Goal: Check status

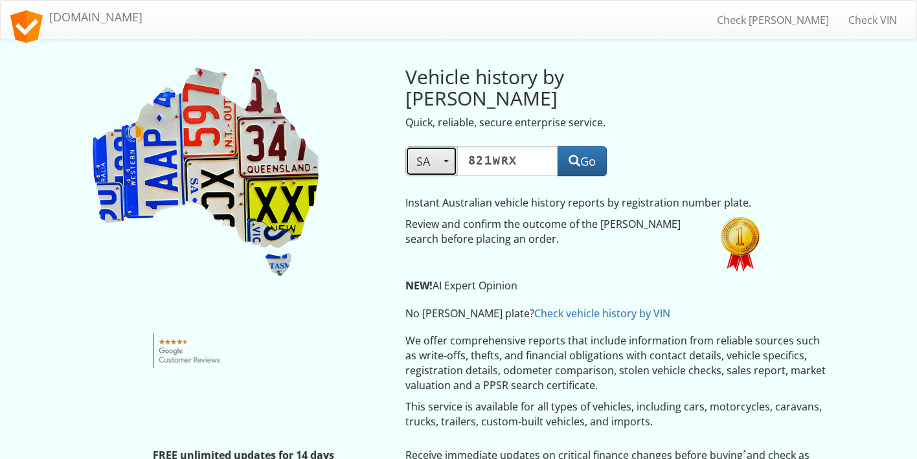
click at [443, 150] on button "SA" at bounding box center [431, 161] width 52 height 30
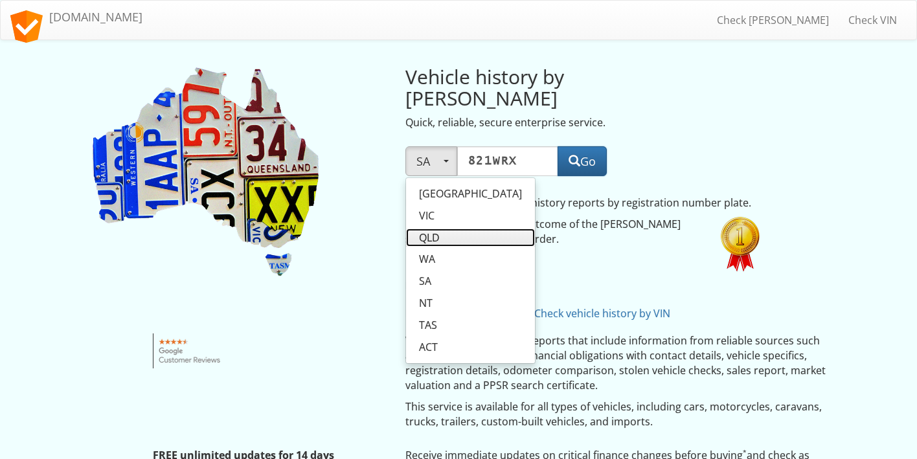
click at [437, 231] on span "QLD" at bounding box center [429, 238] width 21 height 15
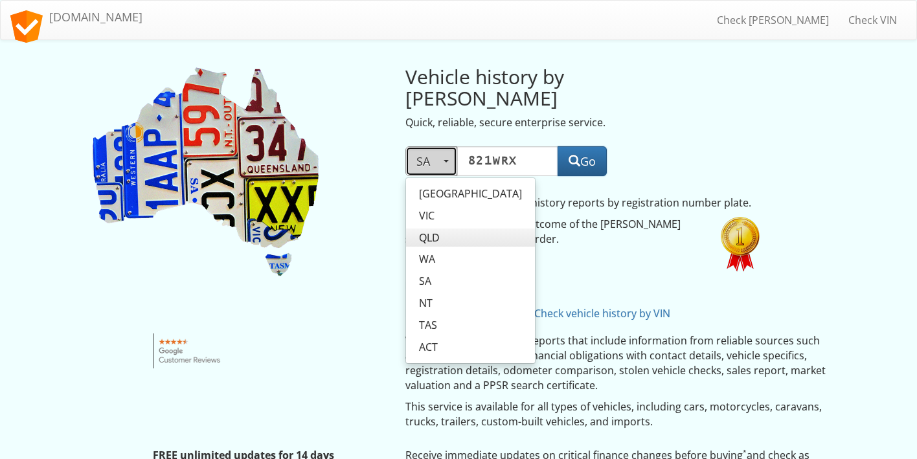
select select "QLD"
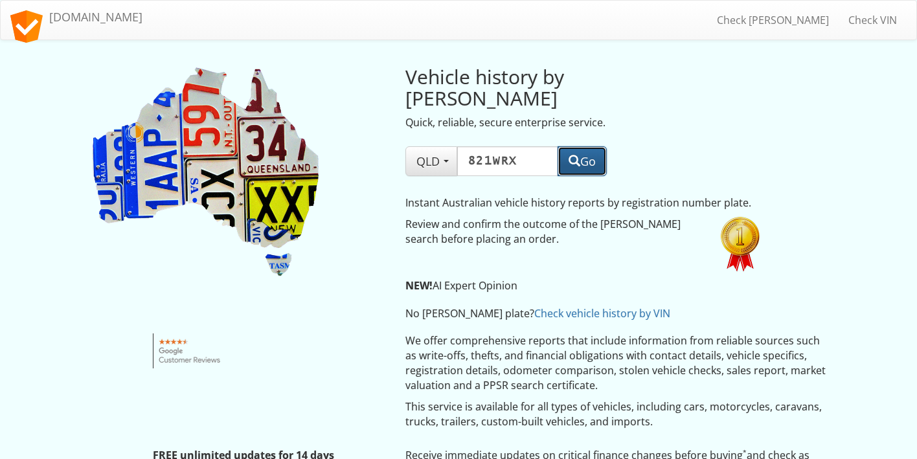
click at [569, 146] on button "Go" at bounding box center [582, 161] width 49 height 30
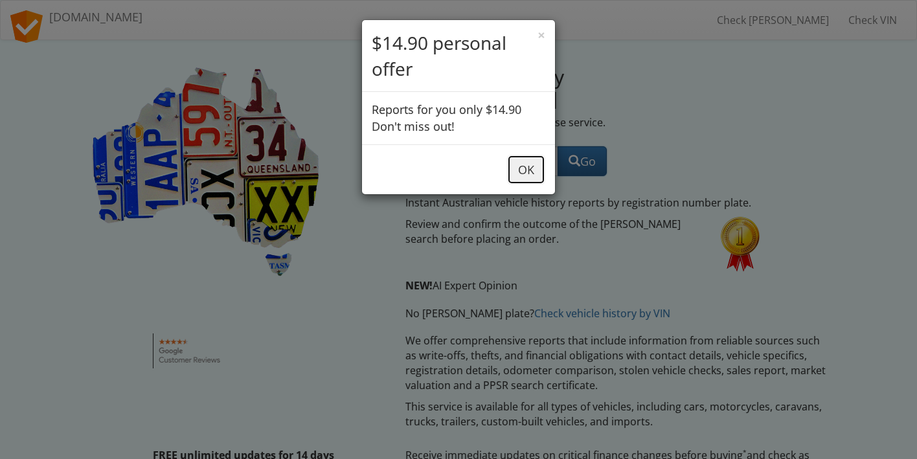
click at [532, 168] on button "OK" at bounding box center [526, 170] width 38 height 30
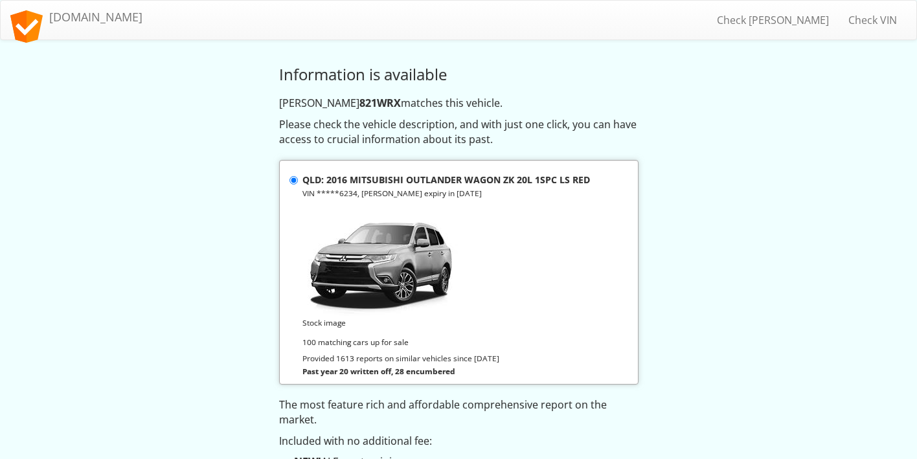
click at [307, 183] on strong "QLD: 2016 MITSUBISHI OUTLANDER WAGON ZK 20L 1SPC LS RED" at bounding box center [446, 180] width 288 height 12
click at [298, 183] on input "QLD: 2016 MITSUBISHI OUTLANDER WAGON ZK 20L 1SPC LS RED VIN *****6234, rego exp…" at bounding box center [294, 180] width 8 height 8
